Goal: Obtain resource: Download file/media

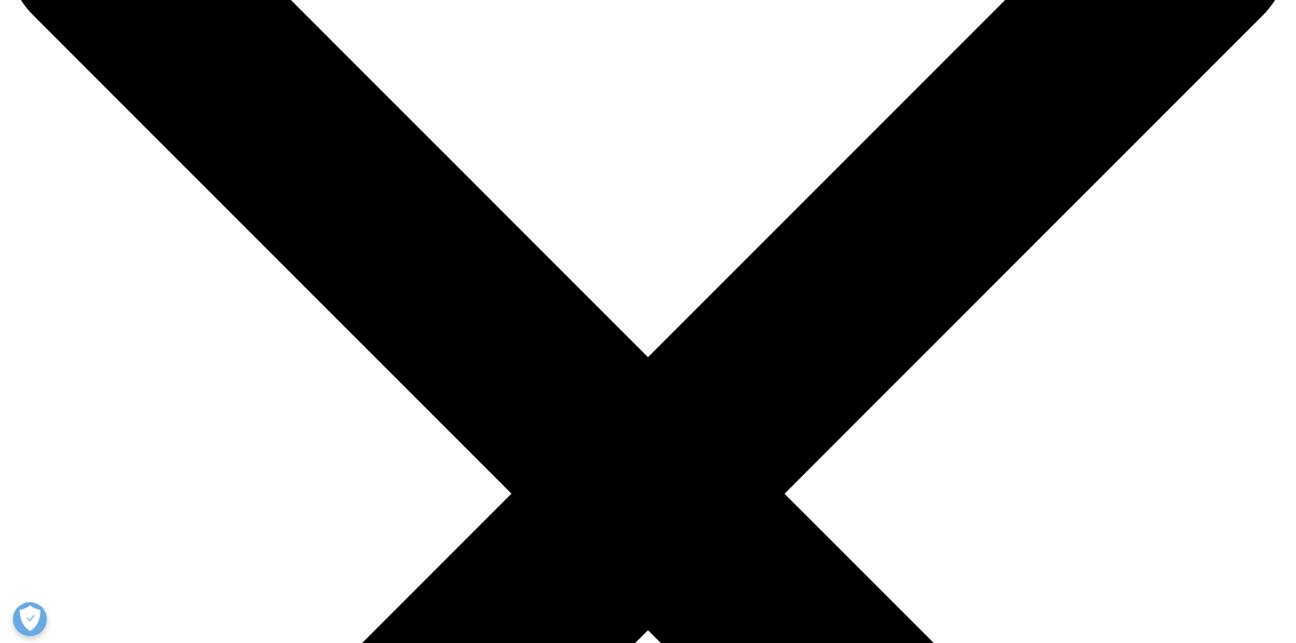
scroll to position [144, 0]
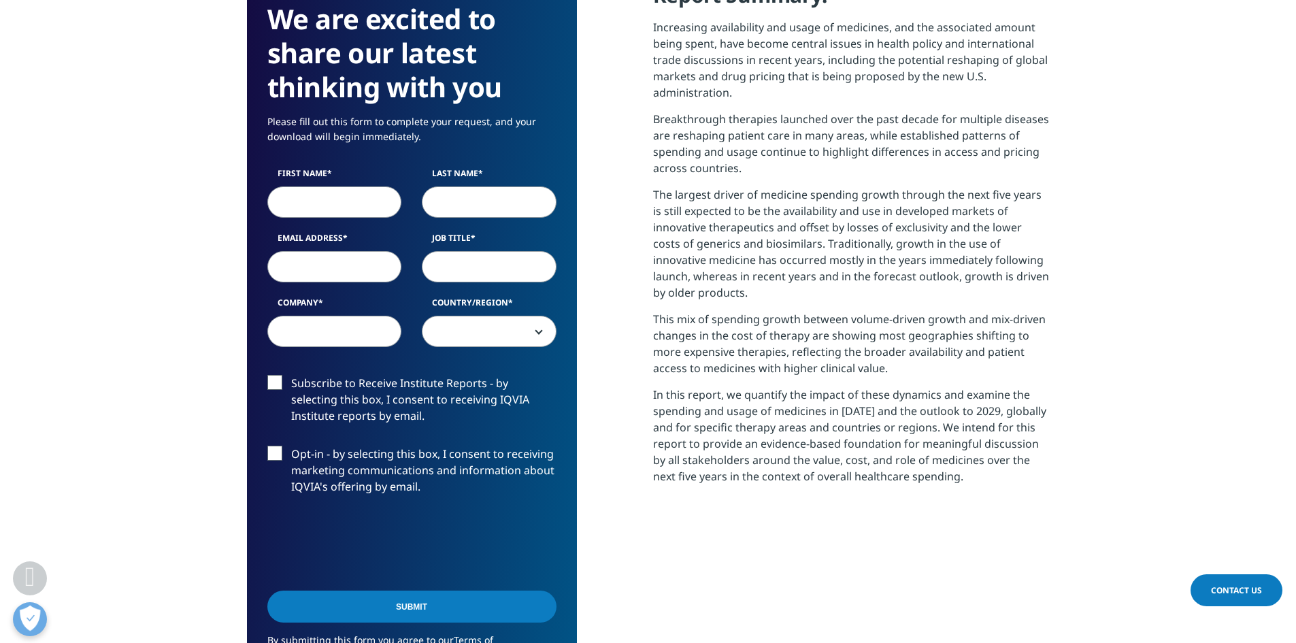
scroll to position [620, 0]
click at [348, 206] on input "First Name" at bounding box center [334, 202] width 135 height 31
type input "[PERSON_NAME]"
click at [478, 193] on input "Last Name" at bounding box center [489, 202] width 135 height 31
type input "[PERSON_NAME]"
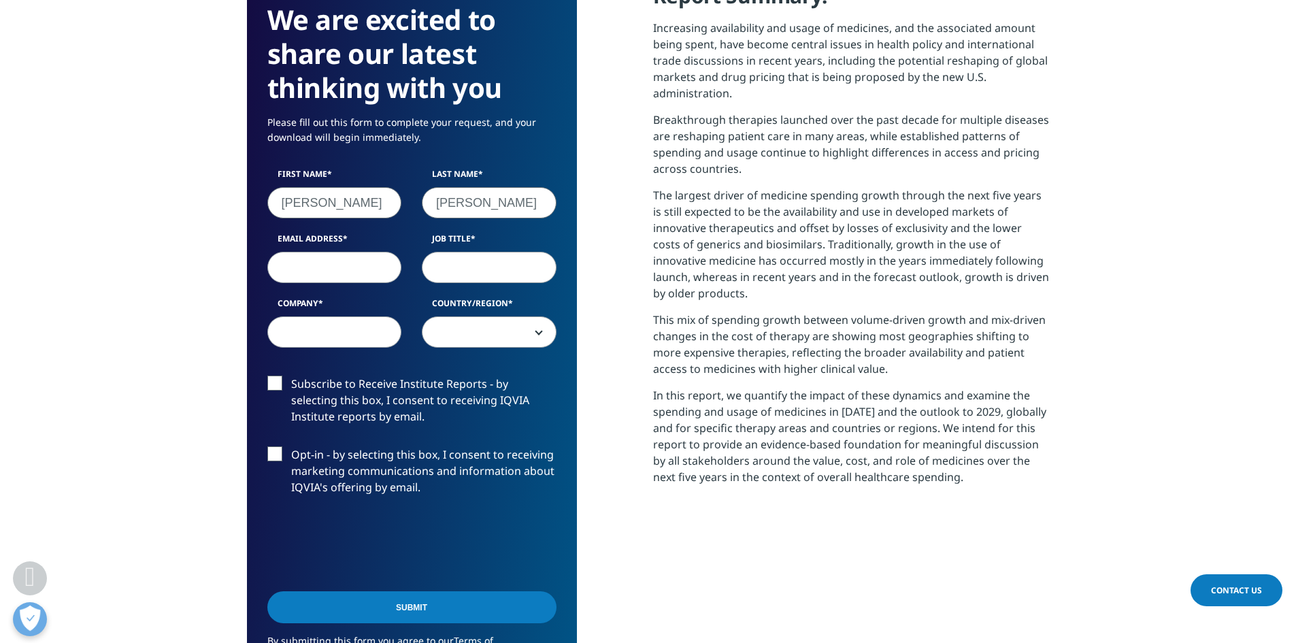
click at [323, 282] on input "Email Address" at bounding box center [334, 267] width 135 height 31
type input "[EMAIL_ADDRESS][DOMAIN_NAME]"
click at [464, 260] on input "Job Title" at bounding box center [489, 267] width 135 height 31
type input "Sr Innovation Scientist"
click at [354, 326] on input "Company" at bounding box center [334, 331] width 135 height 31
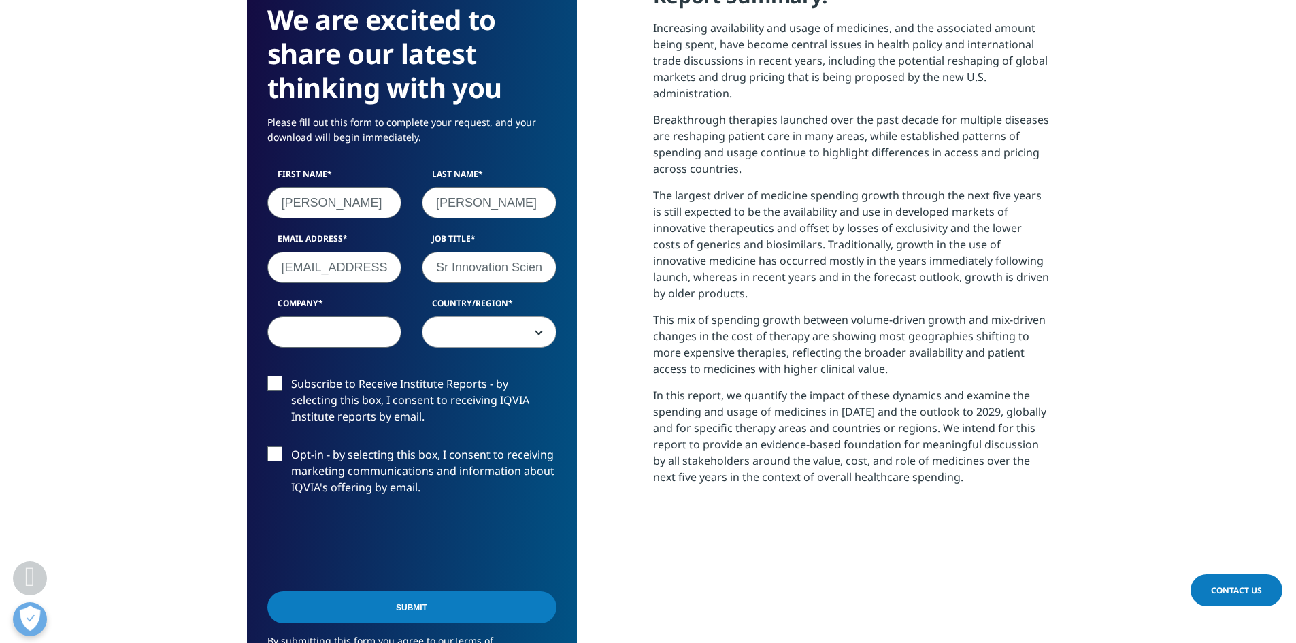
type input "SCN BestCo"
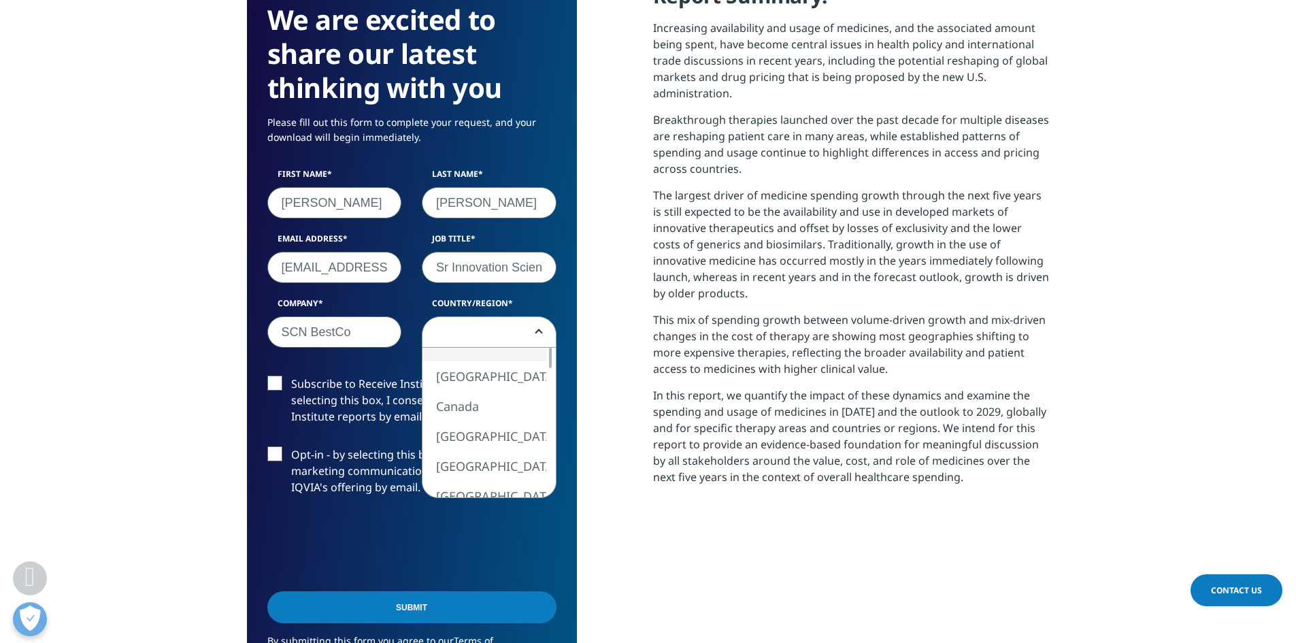
click at [476, 340] on span at bounding box center [489, 332] width 133 height 31
select select "[GEOGRAPHIC_DATA]"
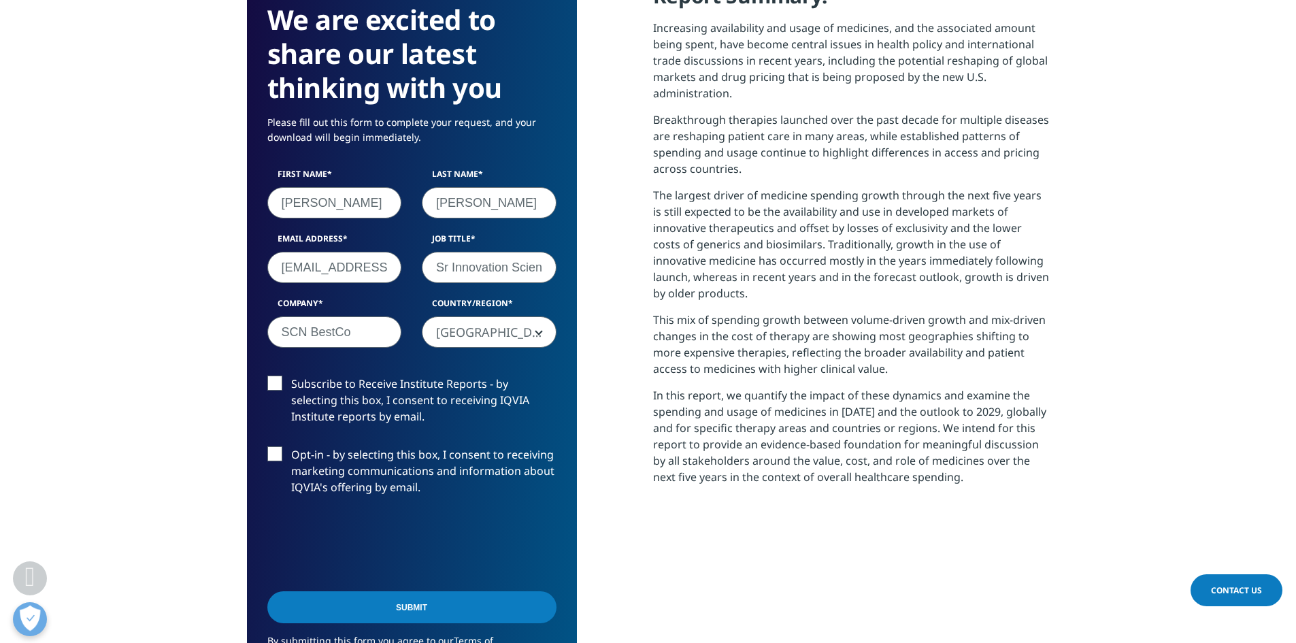
click at [440, 602] on input "Submit" at bounding box center [411, 607] width 289 height 32
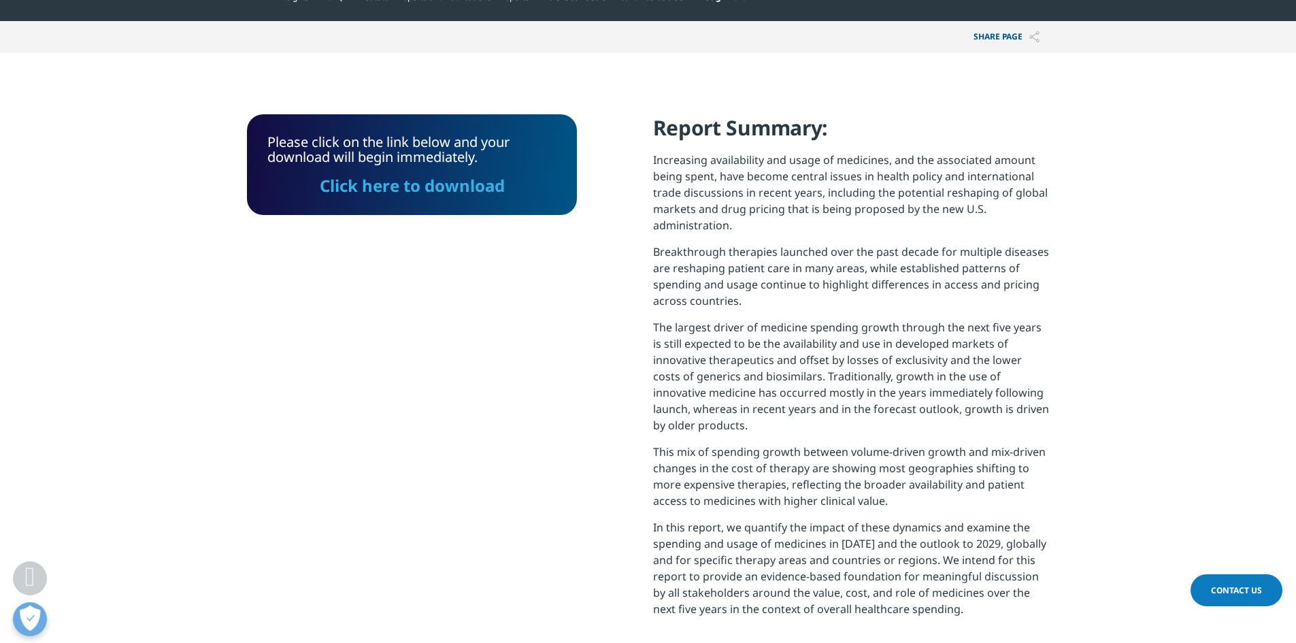
scroll to position [487, 0]
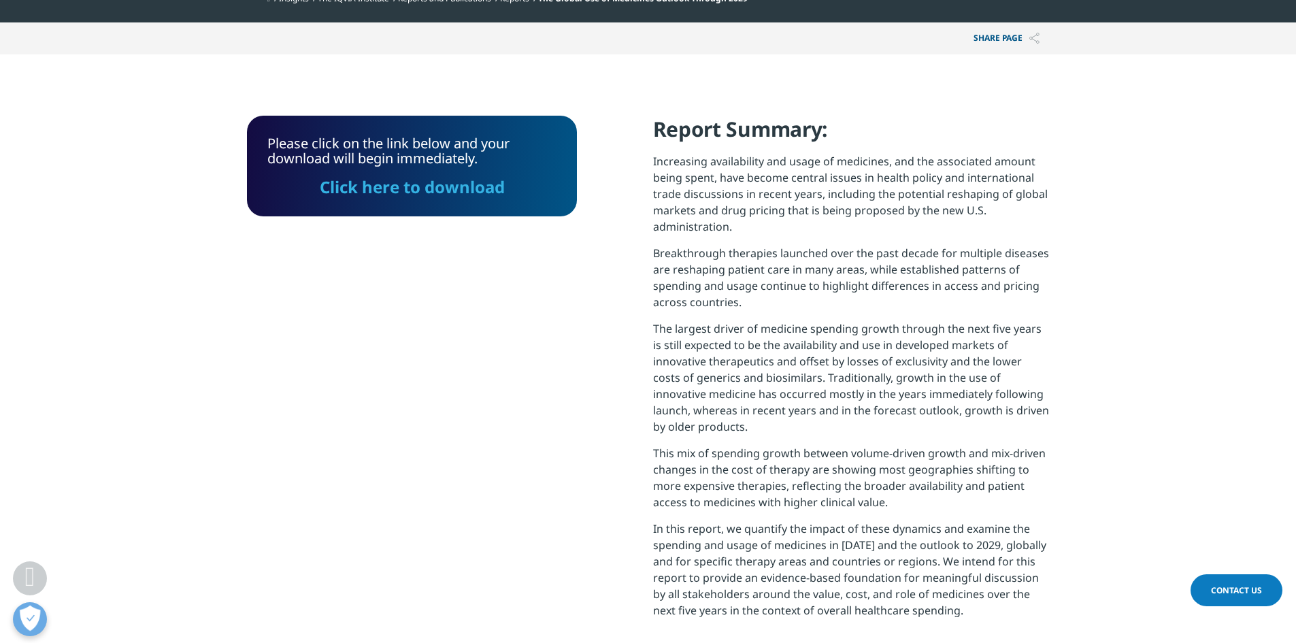
click at [402, 186] on link "Click here to download" at bounding box center [411, 187] width 185 height 22
